Goal: Check status: Check status

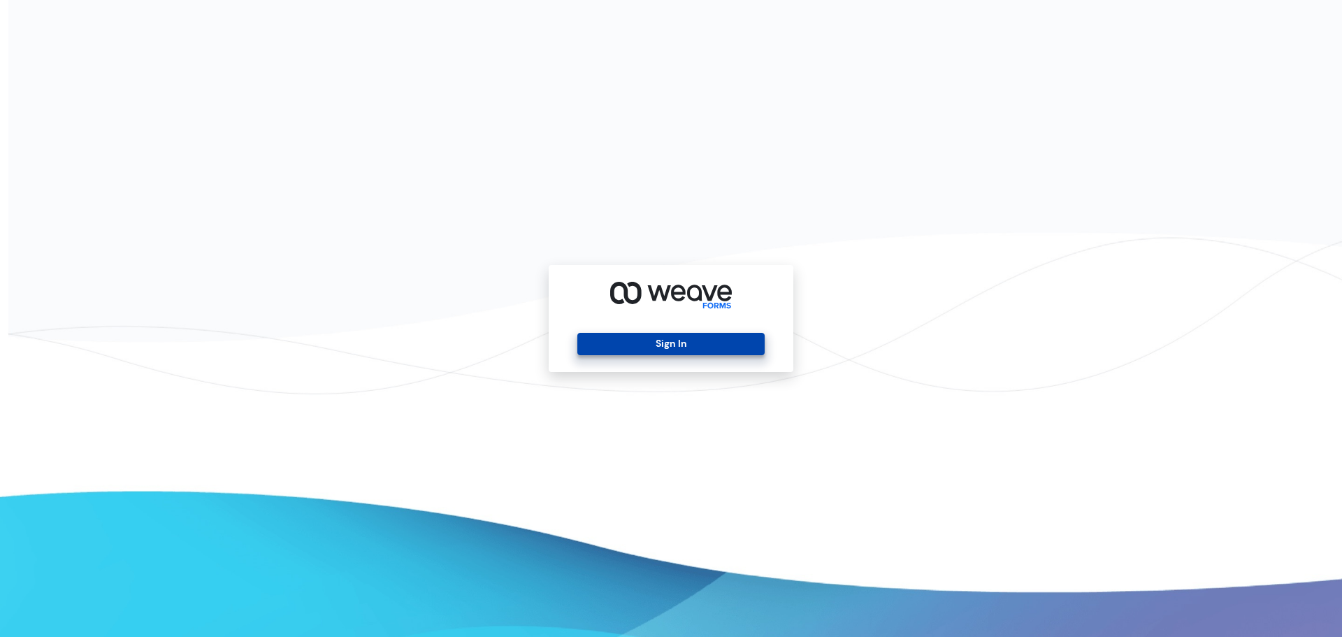
click at [688, 333] on button "Sign In" at bounding box center [670, 344] width 187 height 22
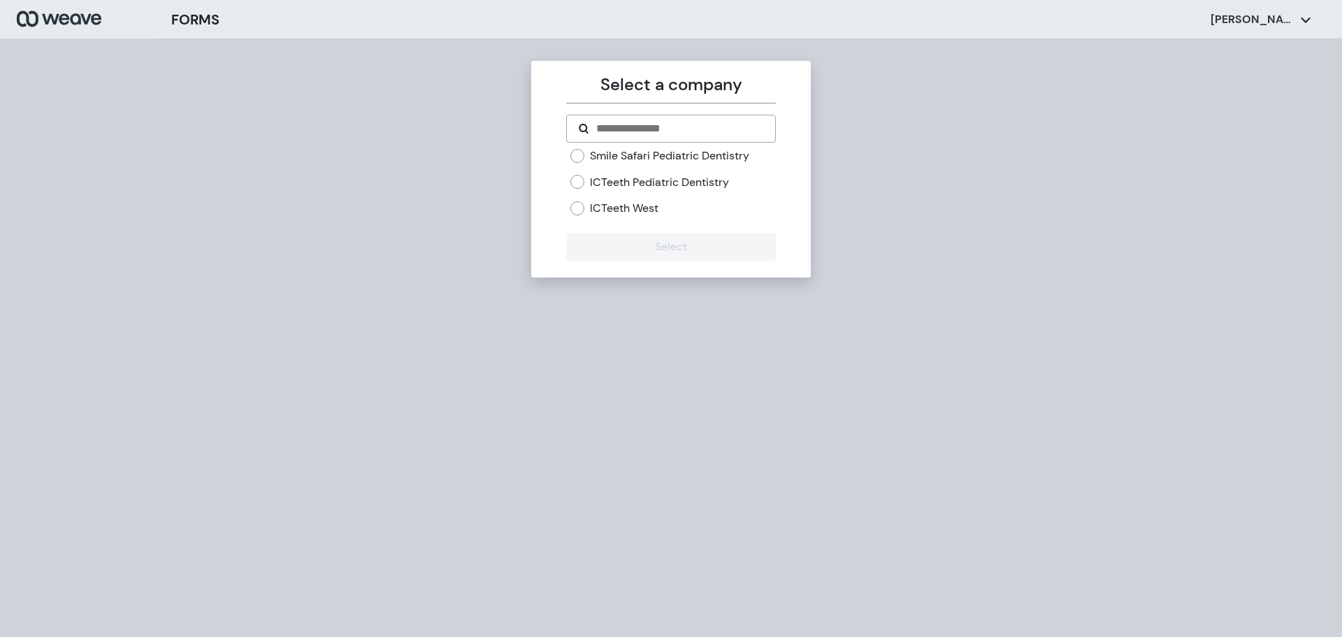
click at [612, 208] on label "ICTeeth West" at bounding box center [624, 208] width 68 height 15
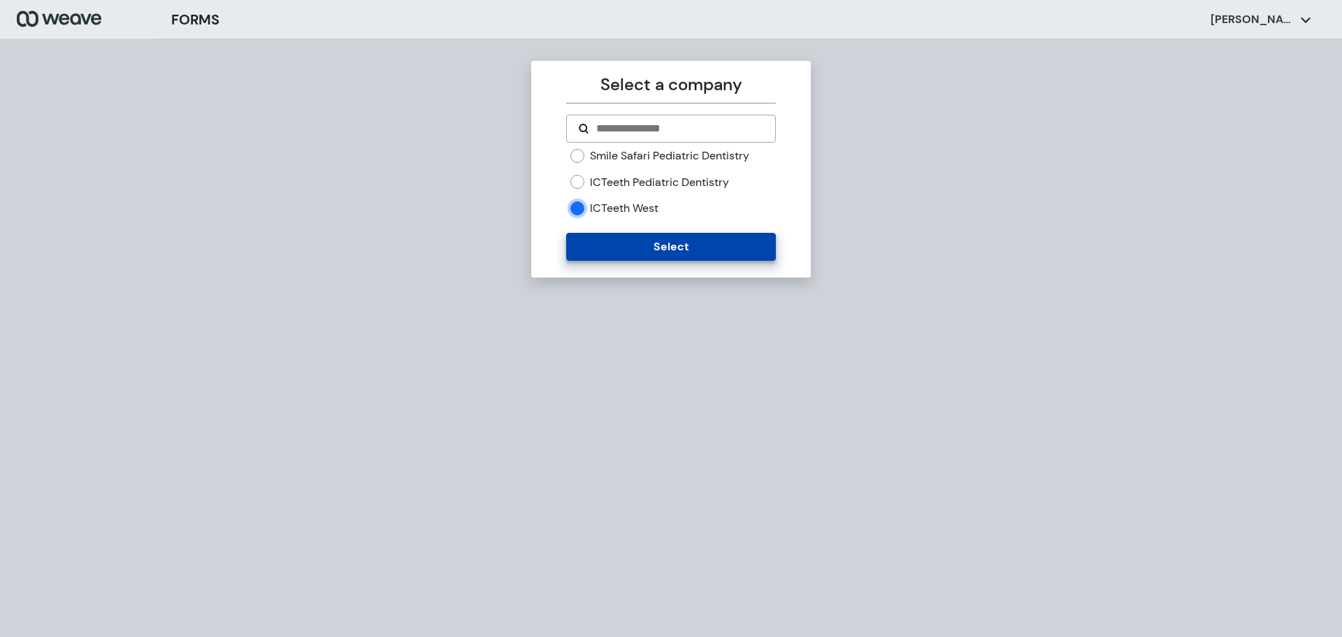
click at [635, 245] on button "Select" at bounding box center [670, 247] width 209 height 28
